Goal: Transaction & Acquisition: Book appointment/travel/reservation

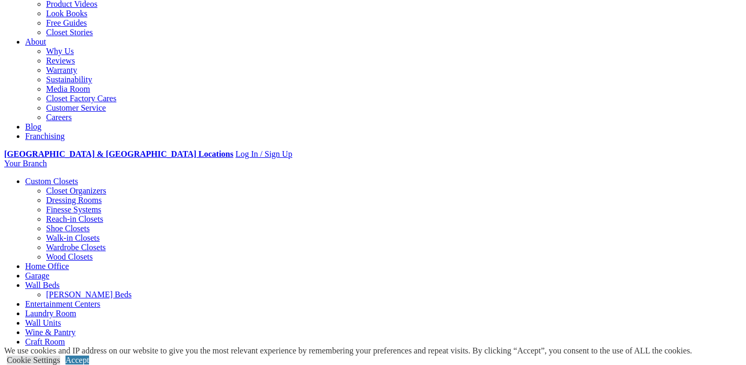
scroll to position [250, 0]
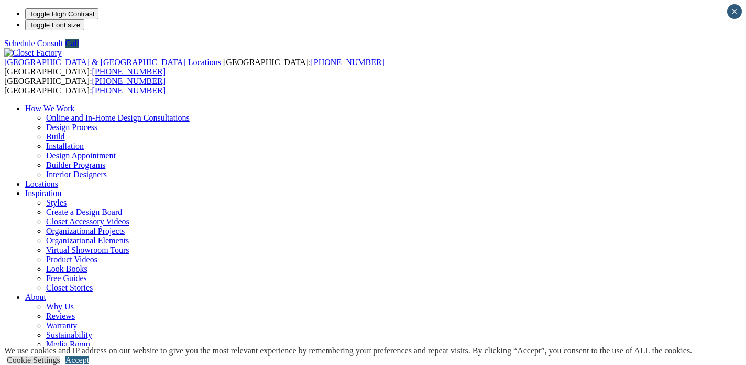
click at [89, 355] on link "Accept" at bounding box center [78, 359] width 24 height 9
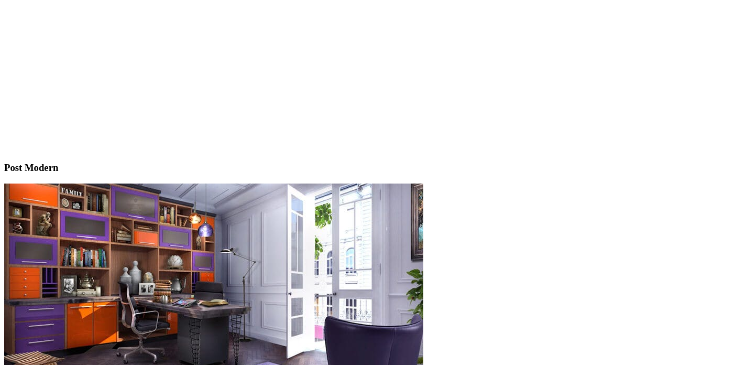
scroll to position [2325, 0]
